Goal: Entertainment & Leisure: Consume media (video, audio)

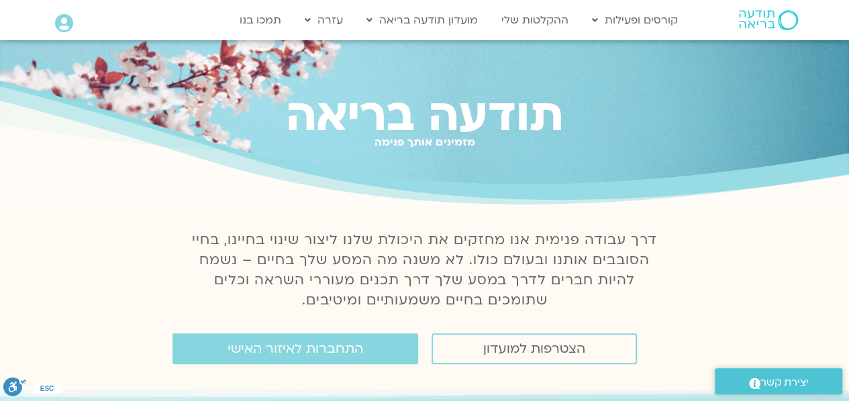
drag, startPoint x: 851, startPoint y: 25, endPoint x: 840, endPoint y: 38, distance: 17.6
click at [546, 23] on link "ההקלטות שלי" at bounding box center [535, 20] width 81 height 26
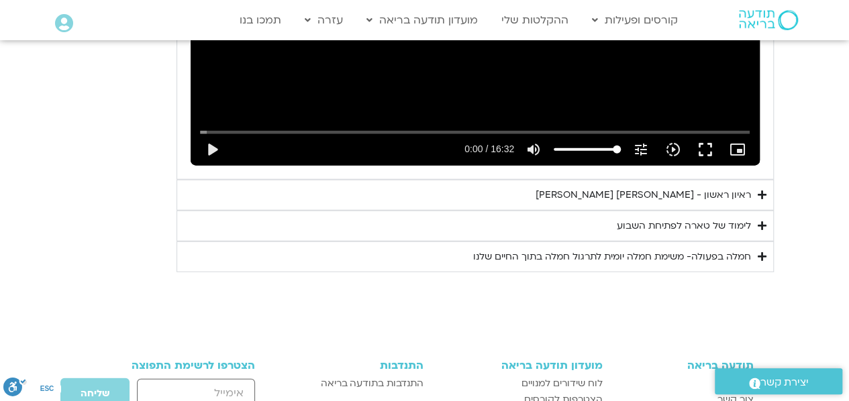
scroll to position [1646, 0]
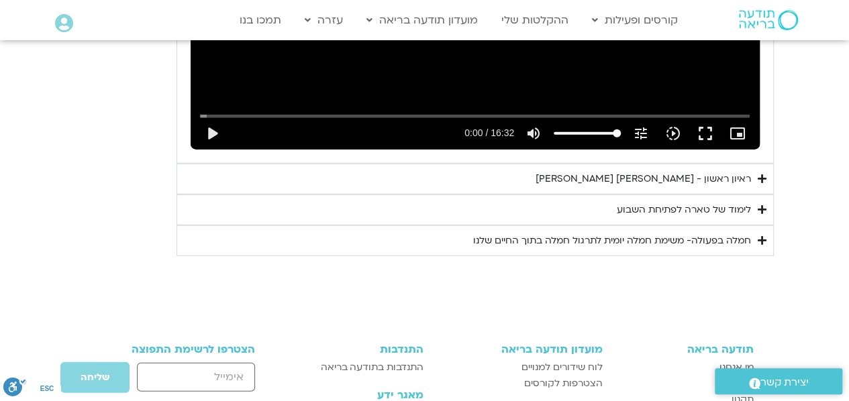
click at [760, 174] on icon "Accordion. Open links with Enter or Space, close with Escape, and navigate with…" at bounding box center [762, 179] width 9 height 10
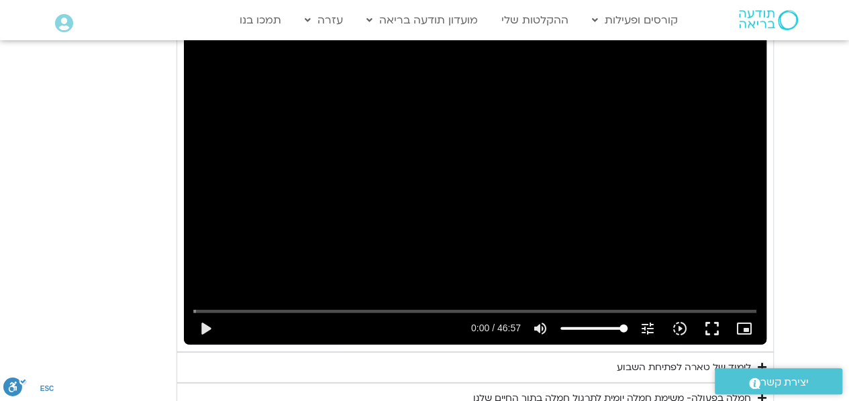
scroll to position [1840, 0]
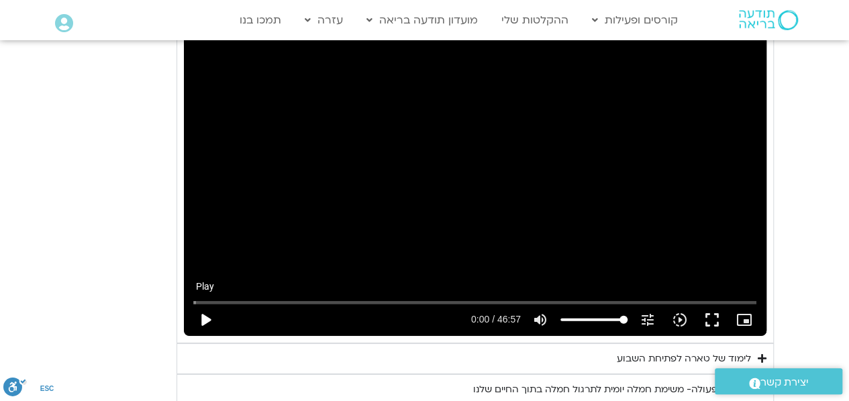
click at [206, 304] on button "play_arrow" at bounding box center [205, 320] width 32 height 32
type input "2.974664"
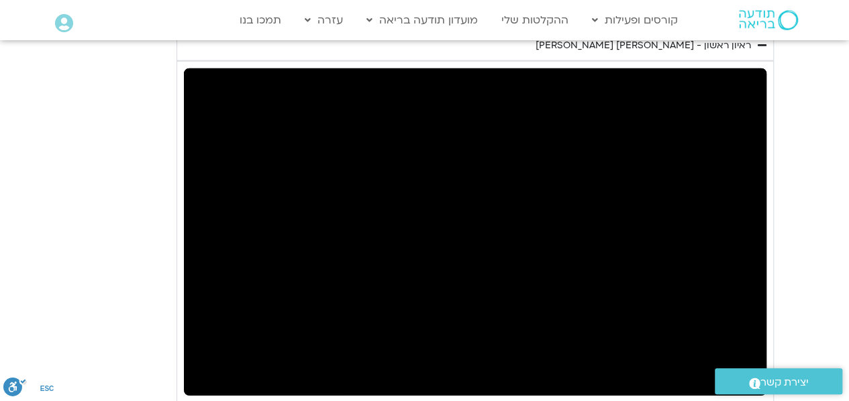
scroll to position [1783, 0]
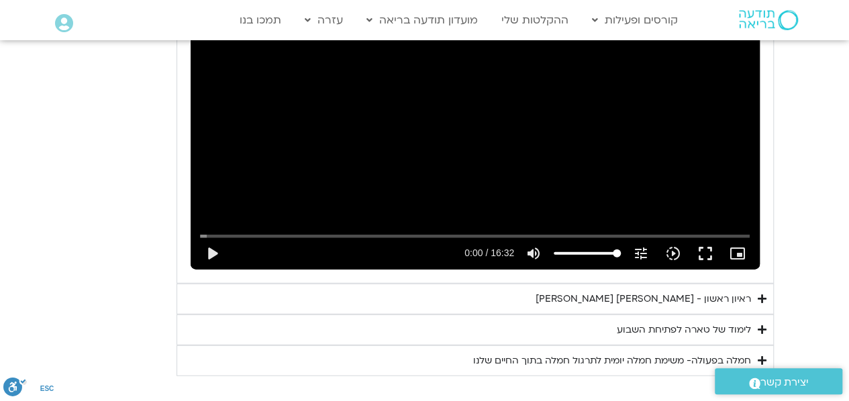
click at [633, 291] on div "ראיון ראשון - [PERSON_NAME] [PERSON_NAME]" at bounding box center [643, 299] width 215 height 16
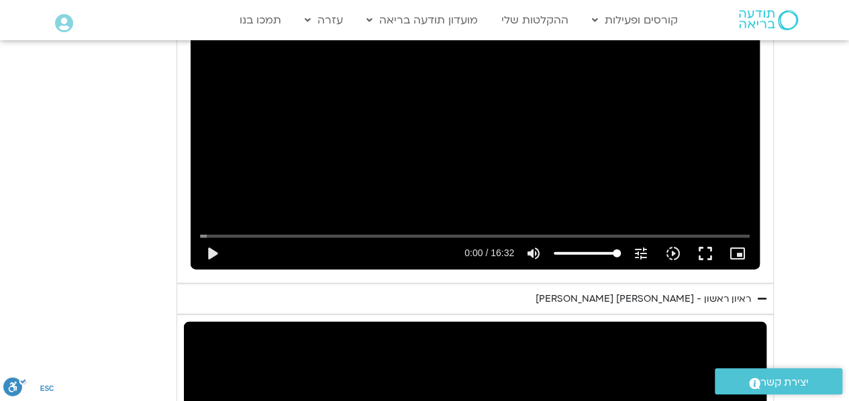
click at [633, 291] on div "ראיון ראשון - [PERSON_NAME] [PERSON_NAME]" at bounding box center [643, 299] width 215 height 16
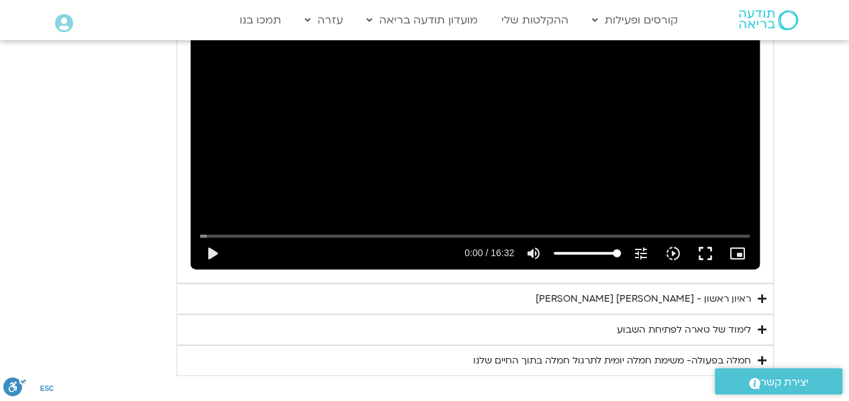
click at [764, 294] on icon "Accordion. Open links with Enter or Space, close with Escape, and navigate with…" at bounding box center [762, 299] width 9 height 10
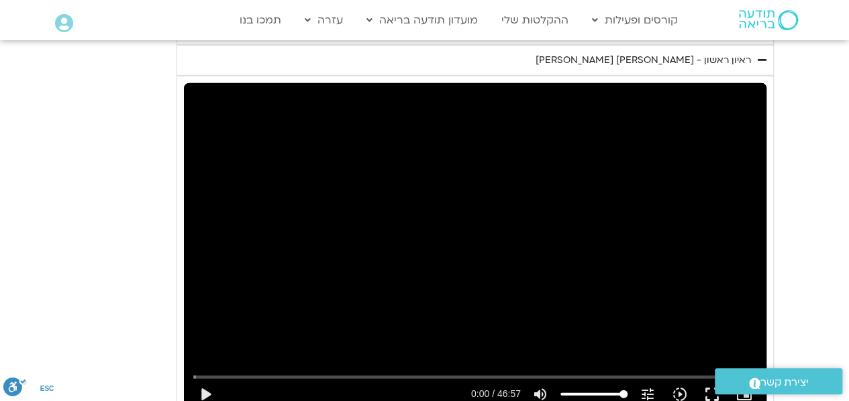
scroll to position [1799, 0]
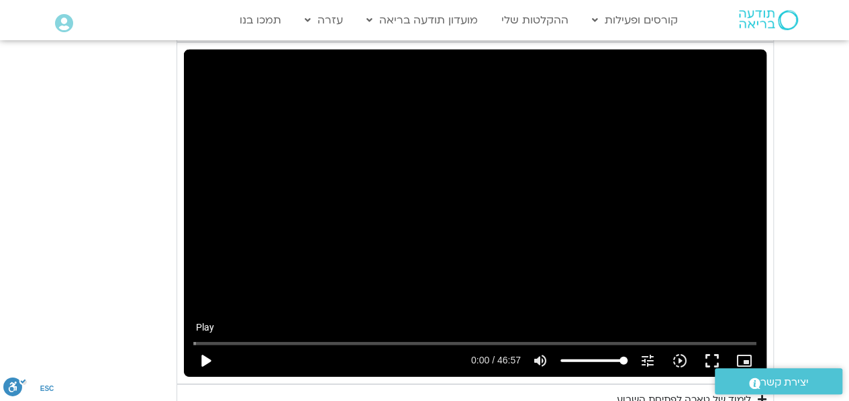
click at [200, 345] on button "play_arrow" at bounding box center [205, 361] width 32 height 32
click at [279, 340] on input "Seek" at bounding box center [474, 344] width 563 height 8
click at [262, 340] on input "Seek" at bounding box center [474, 344] width 563 height 8
click at [253, 340] on input "Seek" at bounding box center [474, 344] width 563 height 8
click at [242, 340] on input "Seek" at bounding box center [474, 344] width 563 height 8
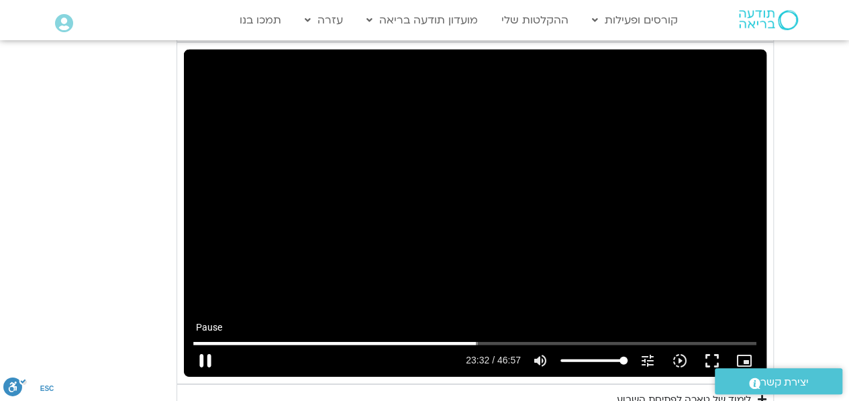
click at [212, 345] on button "pause" at bounding box center [205, 361] width 32 height 32
type input "1413.083313"
click at [189, 345] on button "play_arrow" at bounding box center [205, 361] width 32 height 32
click at [205, 345] on button "pause" at bounding box center [205, 361] width 32 height 32
type input "1458.248675"
